Goal: Information Seeking & Learning: Learn about a topic

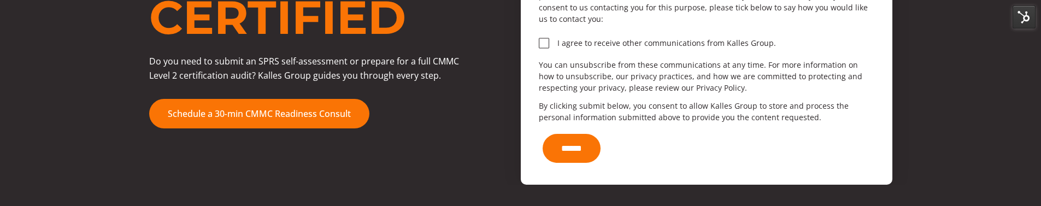
scroll to position [657, 0]
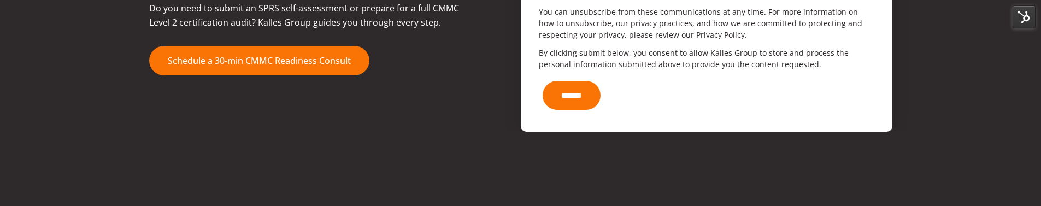
scroll to position [656, 0]
